Goal: Obtain resource: Download file/media

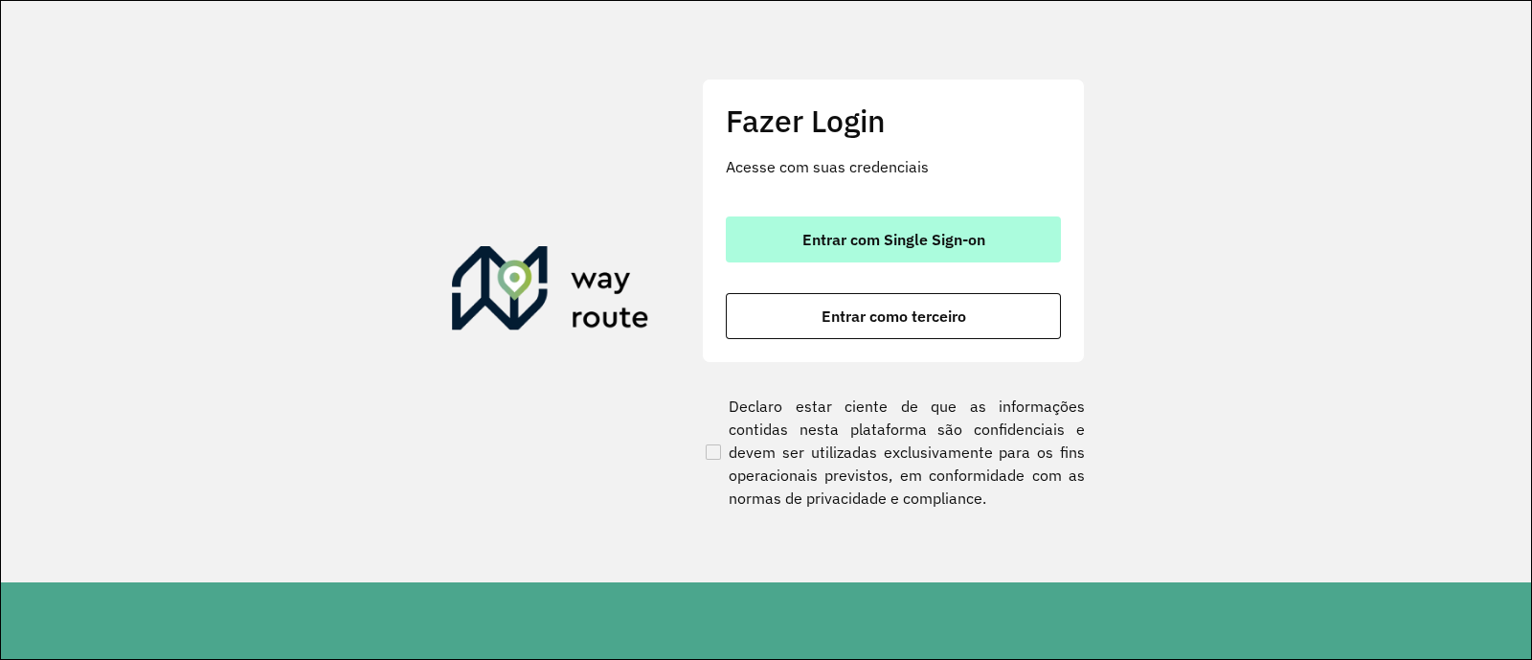
click at [929, 232] on span "Entrar com Single Sign-on" at bounding box center [893, 239] width 183 height 15
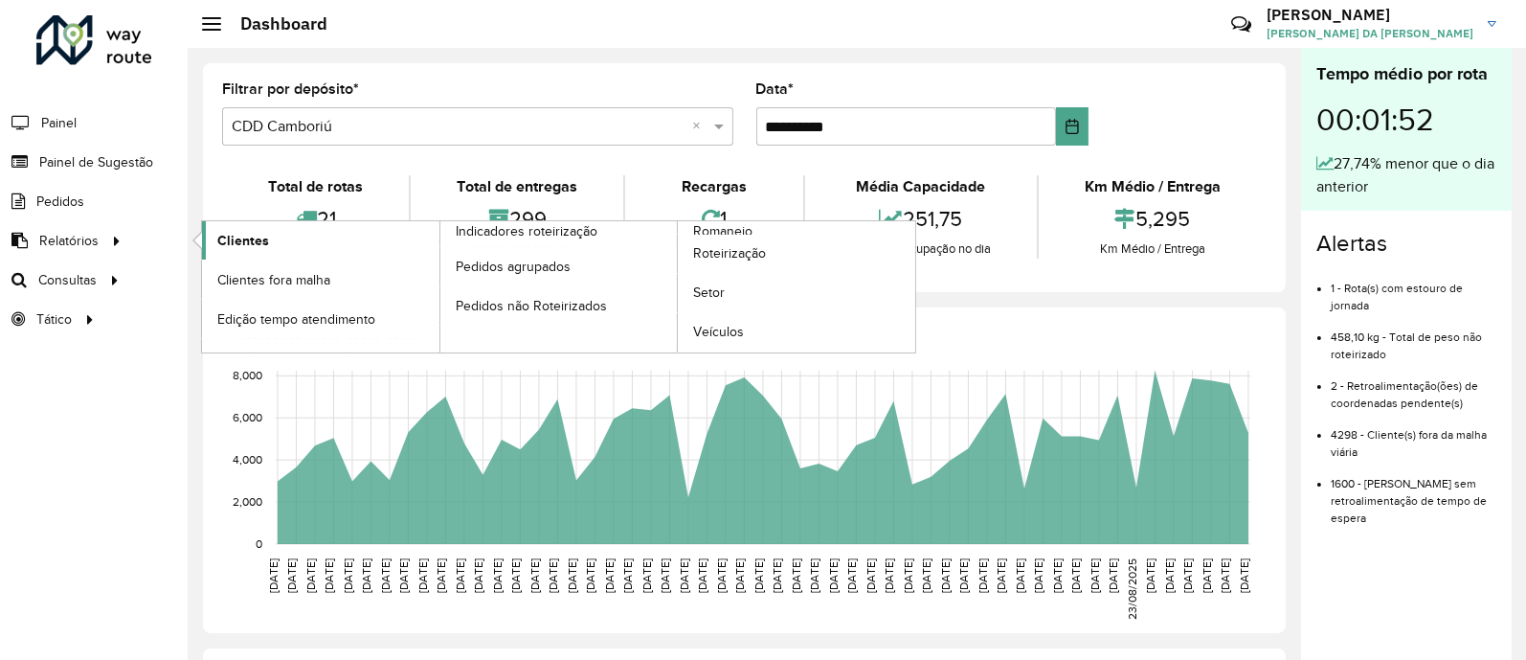
click at [226, 241] on span "Clientes" at bounding box center [243, 241] width 52 height 20
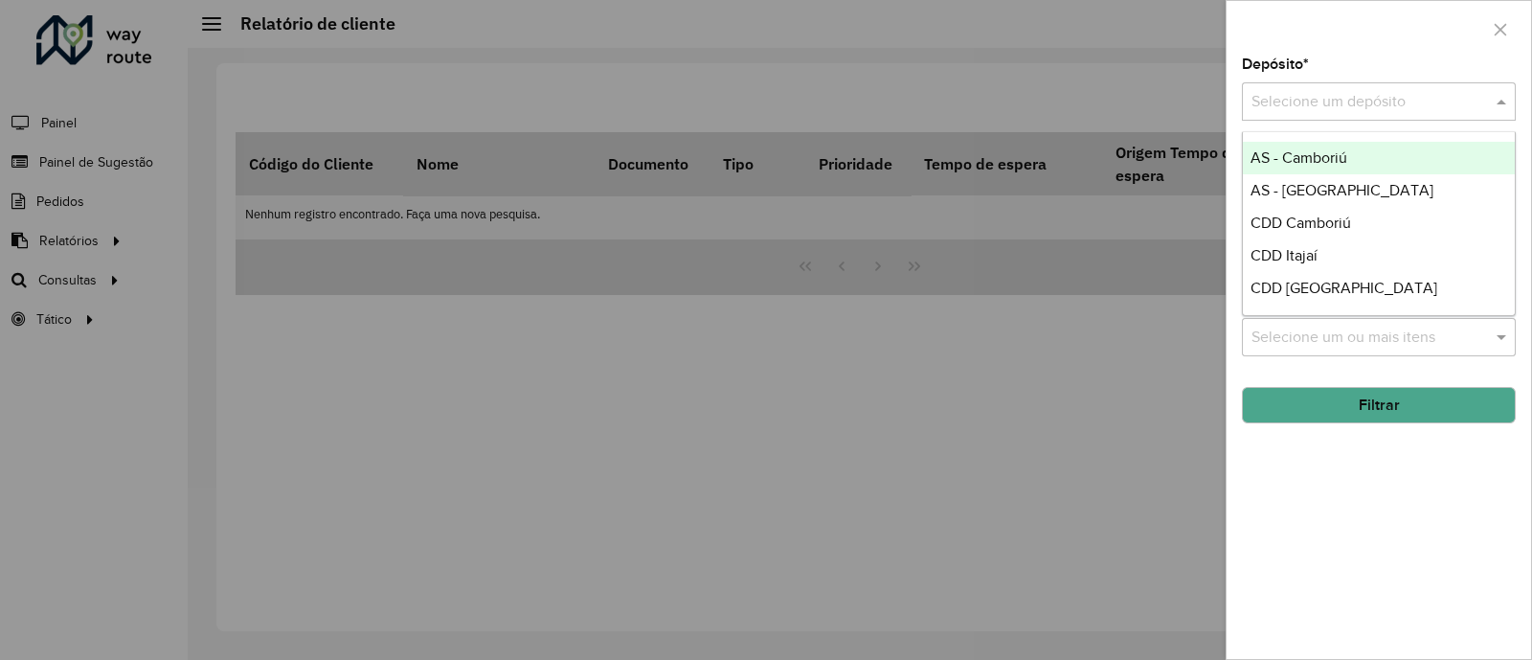
click at [1380, 102] on input "text" at bounding box center [1359, 102] width 216 height 23
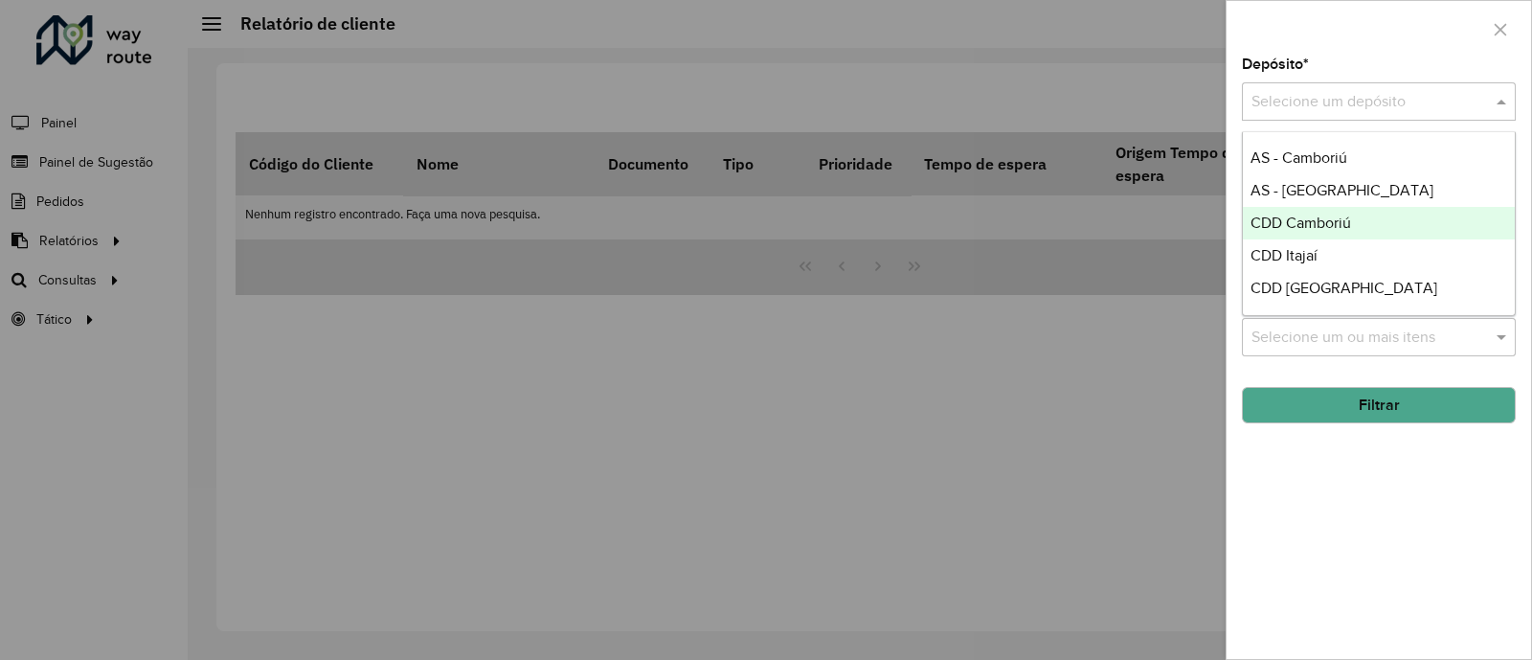
click at [1343, 224] on span "CDD Camboriú" at bounding box center [1300, 222] width 101 height 16
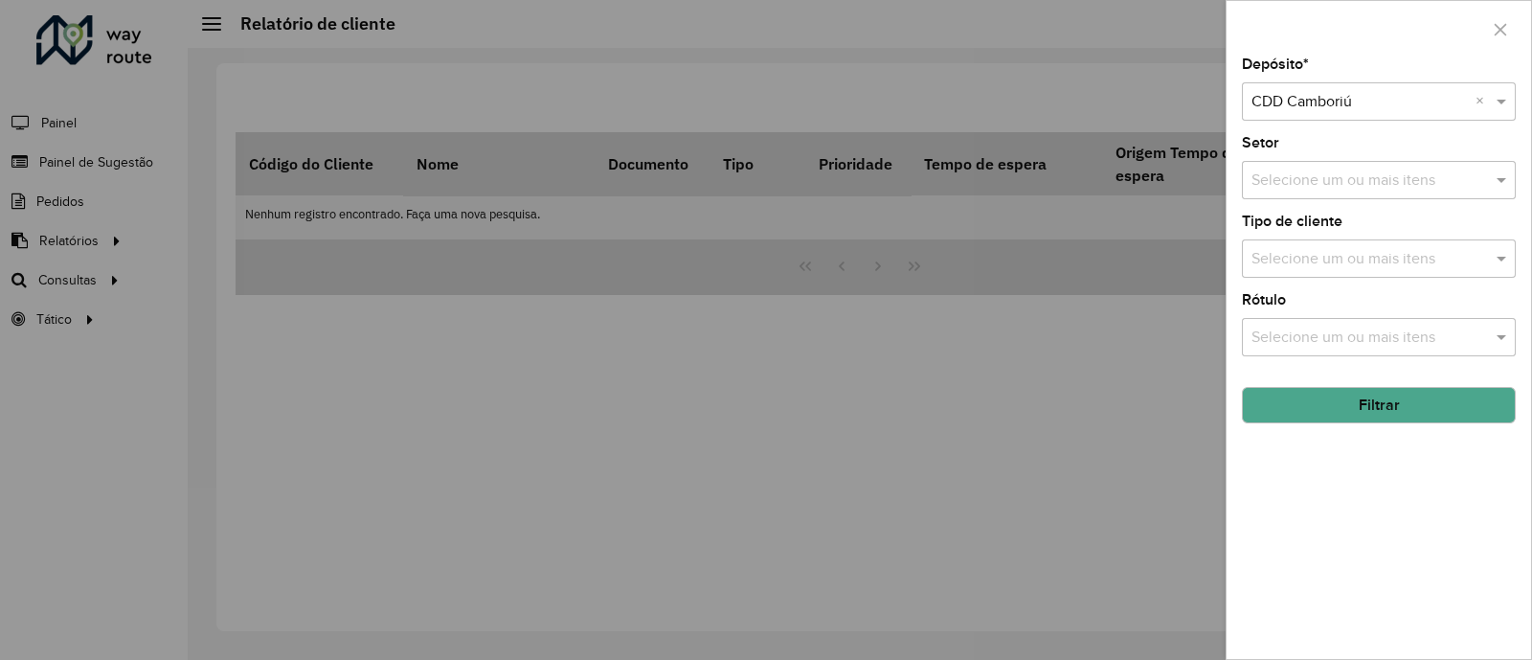
click at [1406, 407] on button "Filtrar" at bounding box center [1379, 405] width 274 height 36
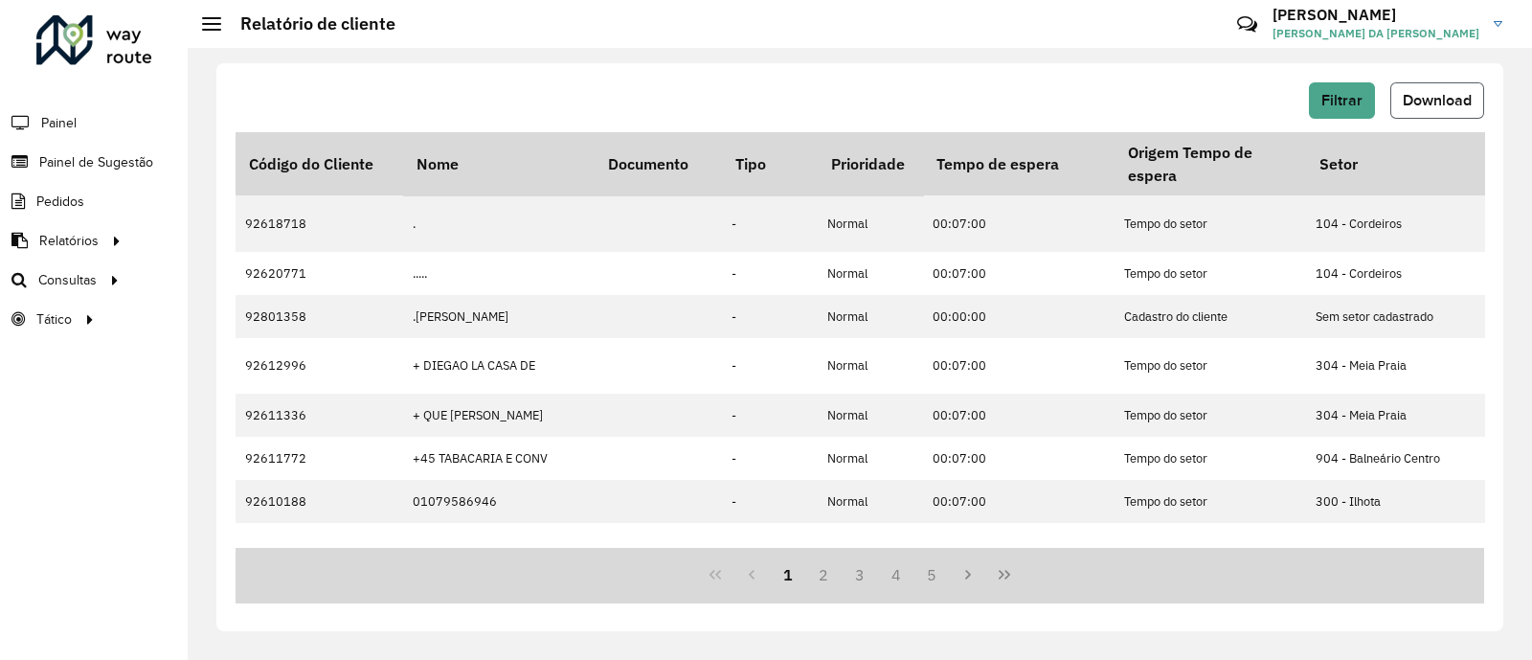
click at [1431, 101] on span "Download" at bounding box center [1437, 100] width 69 height 16
